Goal: Navigation & Orientation: Find specific page/section

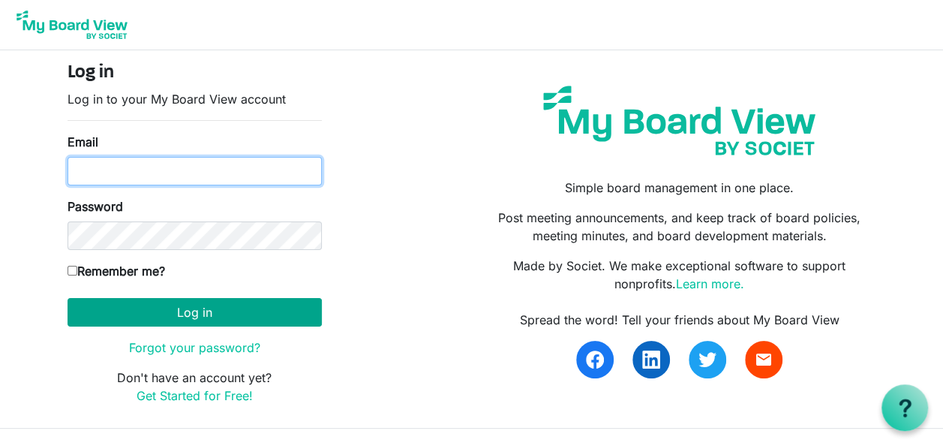
type input "john.machayi@helsb.gov.zm"
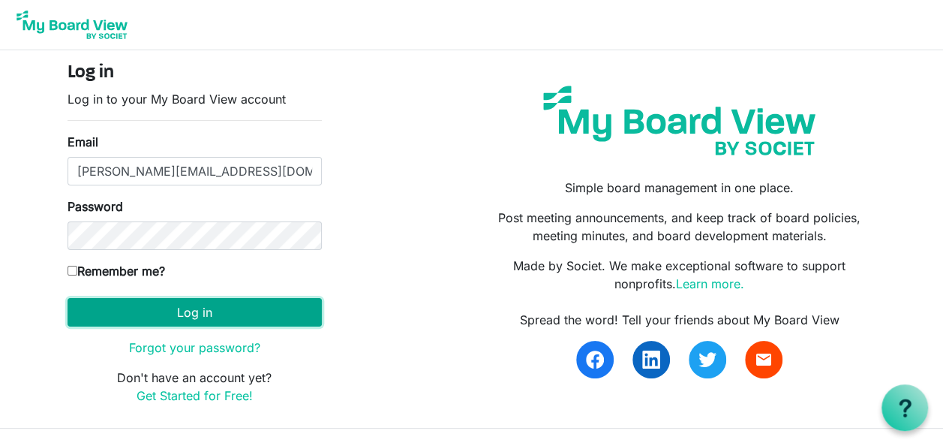
click at [200, 308] on button "Log in" at bounding box center [195, 312] width 254 height 29
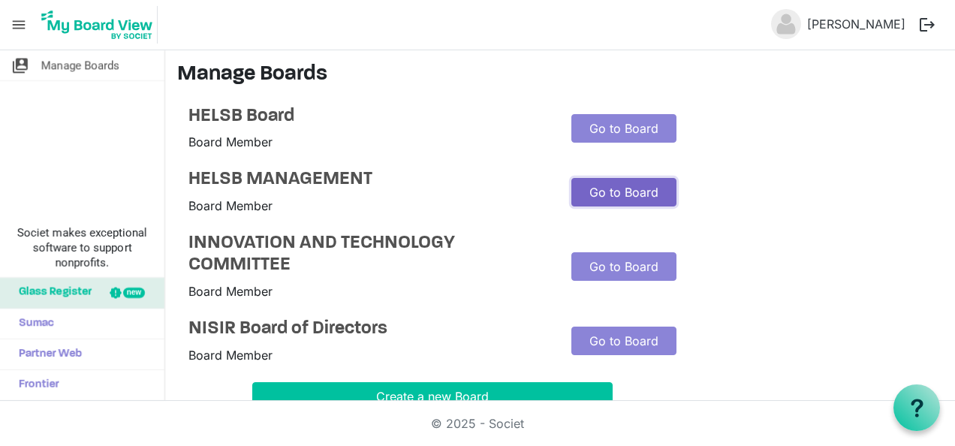
click at [598, 195] on link "Go to Board" at bounding box center [623, 192] width 105 height 29
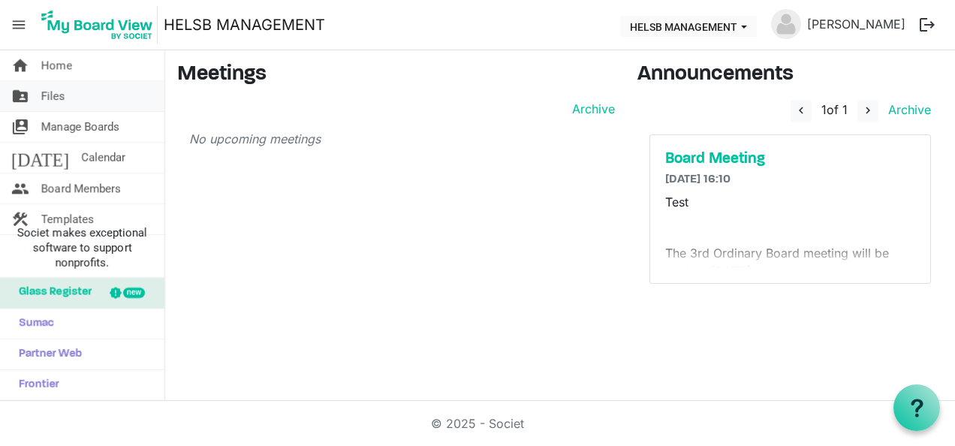
click at [62, 95] on span "Files" at bounding box center [53, 96] width 24 height 30
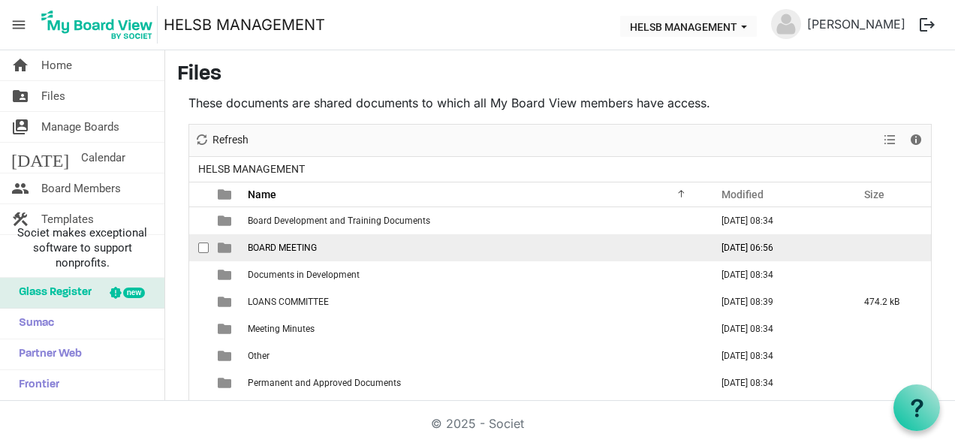
click at [276, 251] on span "BOARD MEETING" at bounding box center [282, 247] width 69 height 11
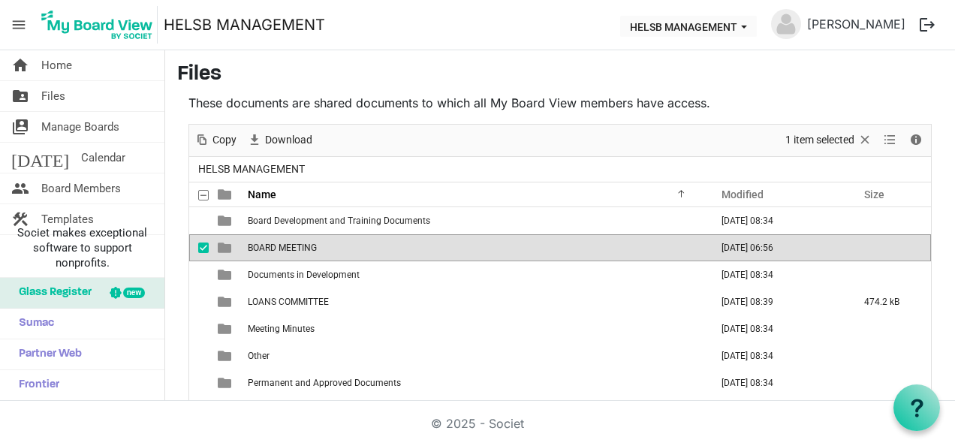
click at [276, 251] on span "BOARD MEETING" at bounding box center [282, 247] width 69 height 11
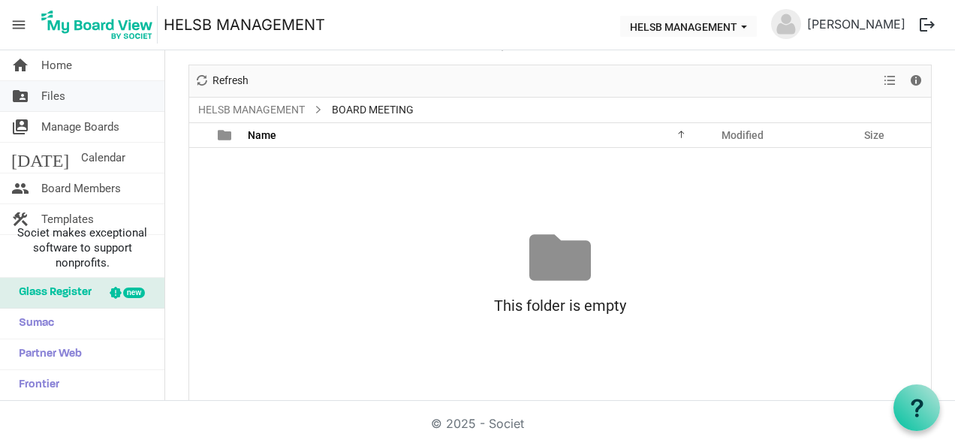
click at [53, 92] on span "Files" at bounding box center [53, 96] width 24 height 30
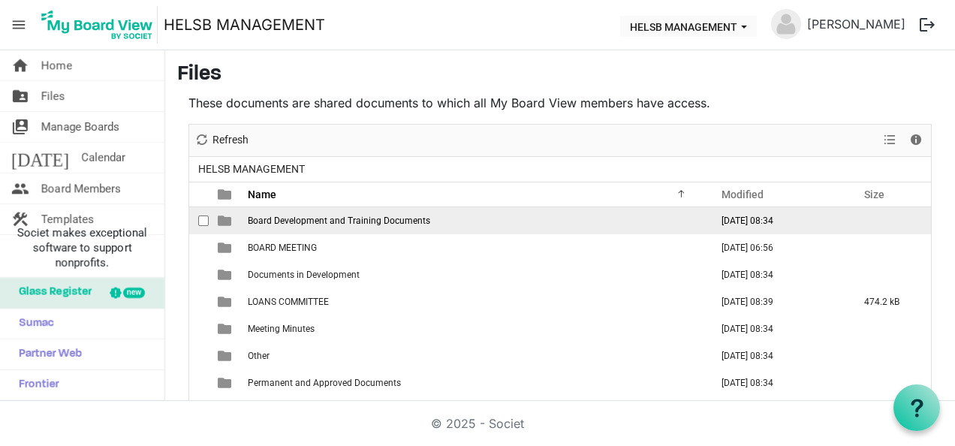
click at [314, 215] on span "Board Development and Training Documents" at bounding box center [339, 220] width 182 height 11
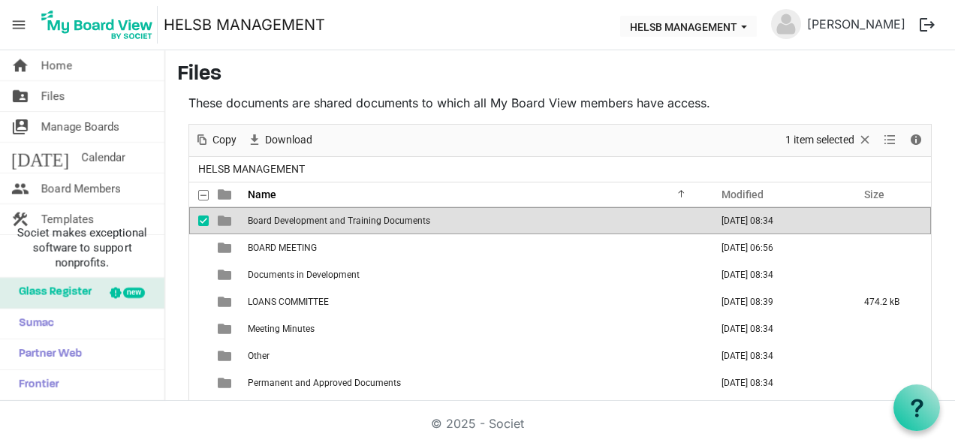
click at [314, 215] on span "Board Development and Training Documents" at bounding box center [339, 220] width 182 height 11
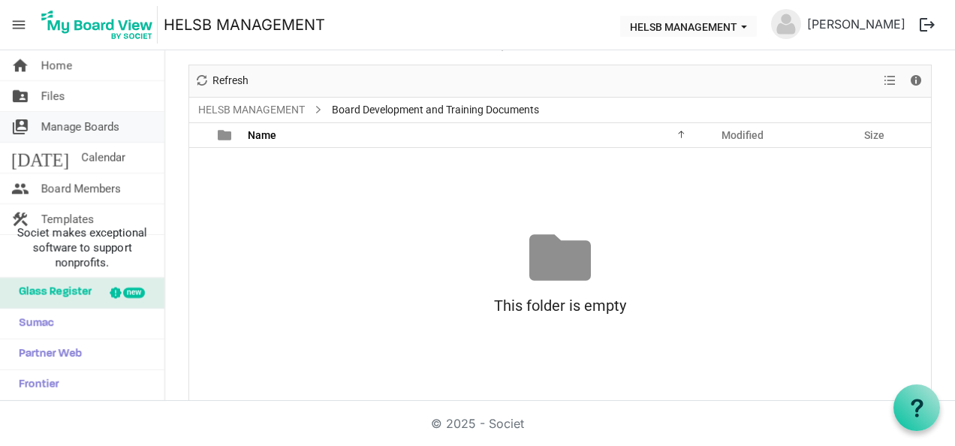
click at [74, 120] on span "Manage Boards" at bounding box center [80, 127] width 78 height 30
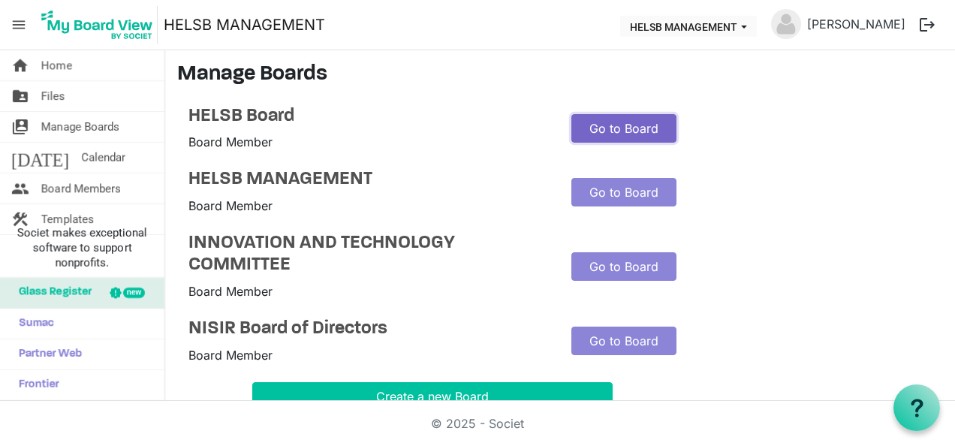
click at [628, 126] on link "Go to Board" at bounding box center [623, 128] width 105 height 29
